Goal: Task Accomplishment & Management: Use online tool/utility

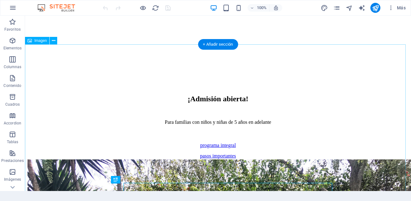
scroll to position [350, 0]
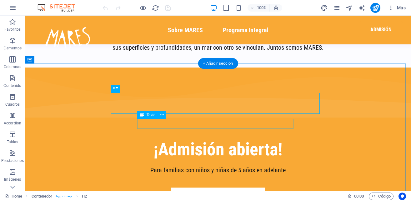
click at [279, 165] on div "Para familias con niños y niñas de 5 años en adelante" at bounding box center [217, 170] width 347 height 10
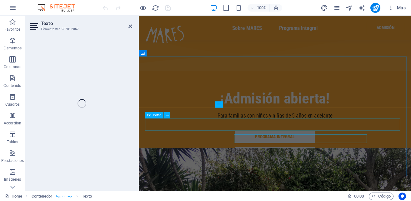
scroll to position [313, 0]
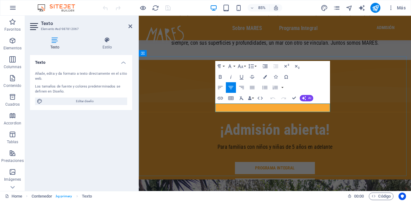
click at [355, 165] on p "Para familias con niños y niñas de 5 años en adelante" at bounding box center [298, 170] width 305 height 10
click at [362, 165] on p "Para familias con niños y niñas de 5 años en adelante" at bounding box center [298, 170] width 305 height 10
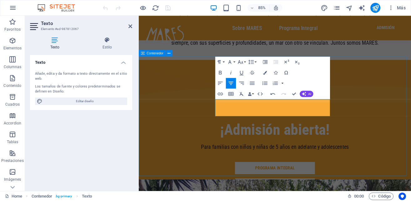
click at [409, 121] on div "¡Admisión abierta! Para familias con niños y niñas de 5 años en adelante y adol…" at bounding box center [299, 137] width 320 height 141
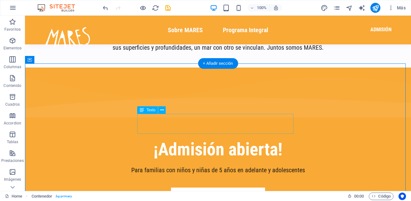
click at [230, 165] on div "Para familias con niños y niñas de 5 años en adelante y adolescentes" at bounding box center [217, 170] width 347 height 10
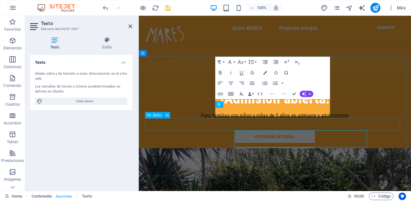
scroll to position [313, 0]
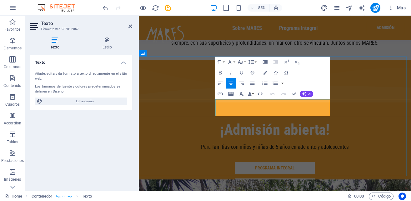
click at [326, 165] on p "Para familias con niños y niñas de 5 años en adelante y adolescentes" at bounding box center [298, 170] width 305 height 10
click at [313, 165] on p "Para familias con niños y niñas de 5 años en adelante y adolescentes" at bounding box center [298, 170] width 305 height 10
click at [316, 165] on p "Para familias con niños y niñas de 5 años en adelante y adolescentes" at bounding box center [298, 170] width 305 height 10
click at [389, 175] on div at bounding box center [298, 181] width 305 height 12
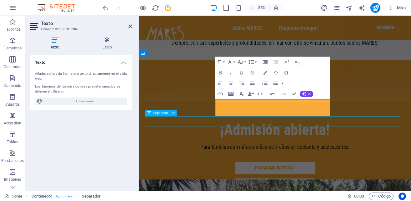
scroll to position [350, 0]
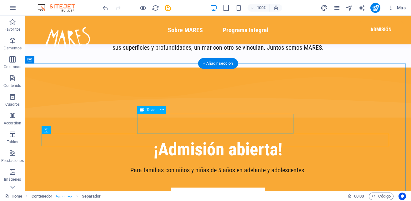
click at [211, 165] on div "Para familias con niños y niñas de 5 años en adelante y adolescentes." at bounding box center [217, 170] width 347 height 10
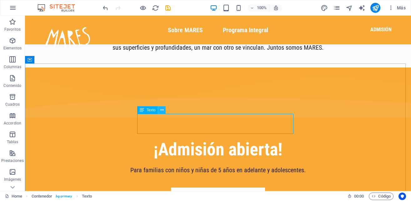
click at [160, 110] on button at bounding box center [161, 109] width 7 height 7
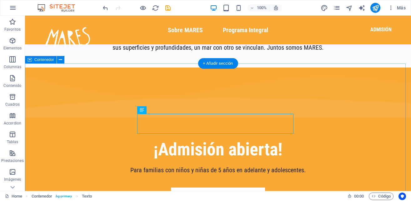
click at [114, 134] on div "¡Admisión abierta! Para familias con niños y niñas de 5 años en adelante y adol…" at bounding box center [218, 137] width 386 height 141
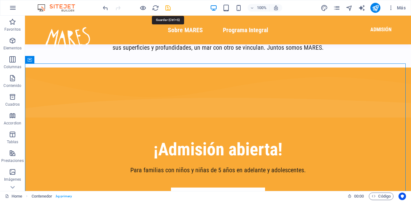
click at [169, 7] on icon "save" at bounding box center [167, 7] width 7 height 7
